Goal: Information Seeking & Learning: Learn about a topic

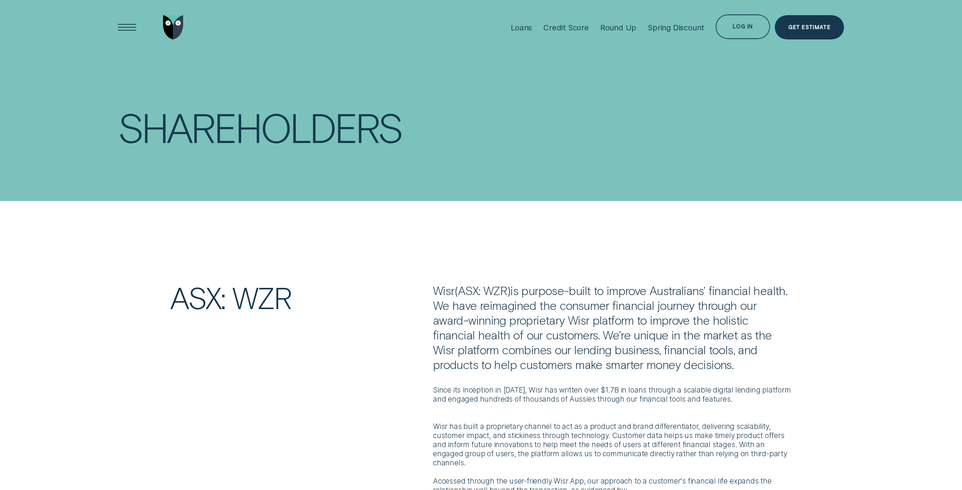
click at [97, 26] on div "Loans Credit Score Round Up Spring Discount Log in Log in Customer Dashboard Vi…" at bounding box center [481, 27] width 786 height 55
click at [124, 28] on div "Open Menu" at bounding box center [127, 27] width 35 height 35
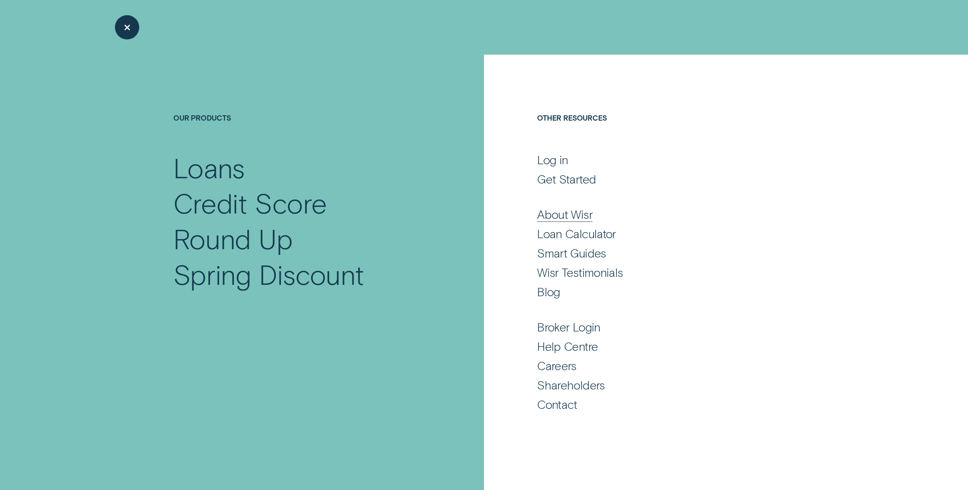
click at [568, 212] on div "About Wisr" at bounding box center [564, 214] width 55 height 15
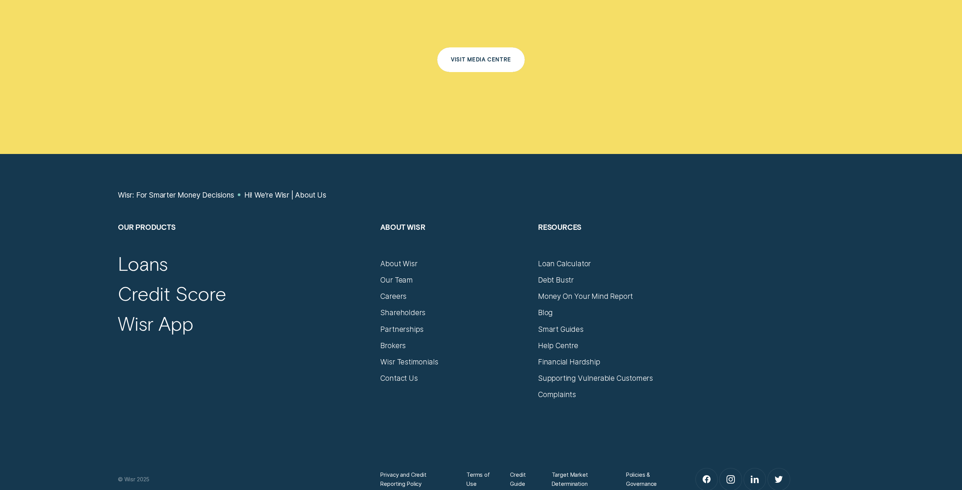
scroll to position [5568, 0]
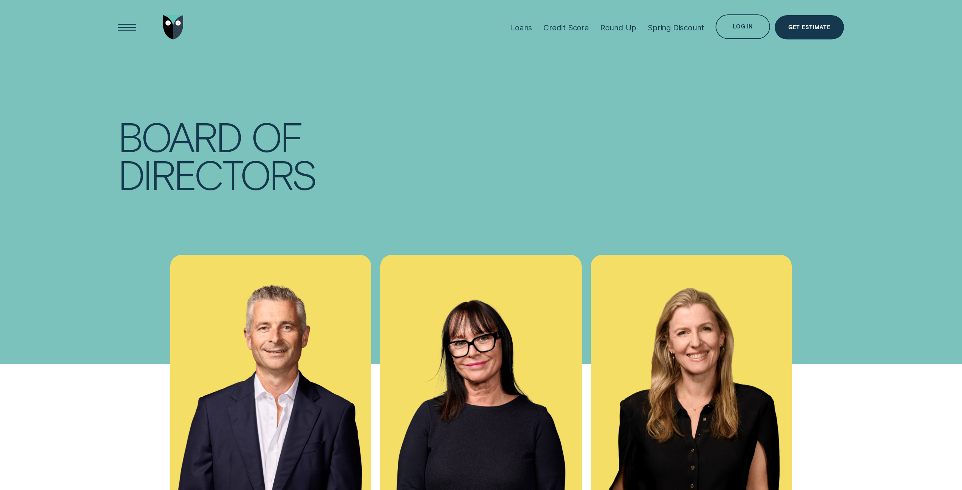
scroll to position [228, 0]
